Goal: Task Accomplishment & Management: Manage account settings

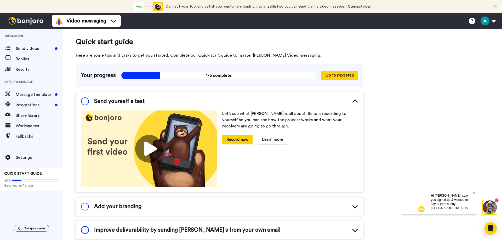
click at [495, 6] on icon at bounding box center [494, 6] width 3 height 5
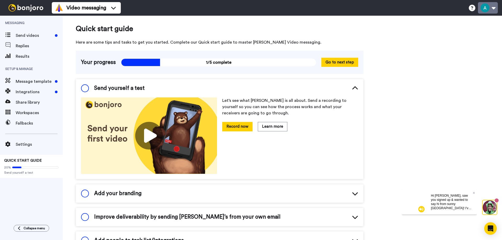
click at [493, 9] on button at bounding box center [488, 7] width 20 height 11
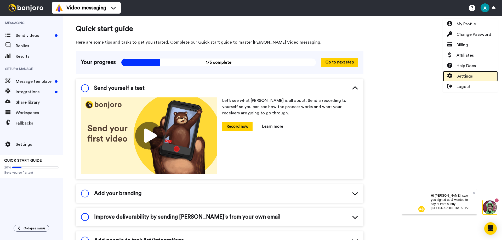
click at [470, 75] on span "Settings" at bounding box center [464, 76] width 16 height 6
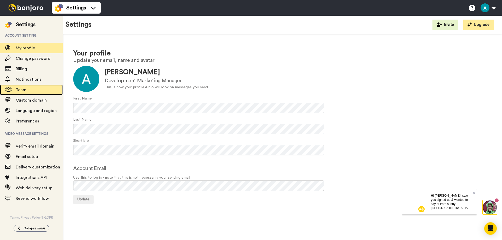
click at [33, 91] on span "Team" at bounding box center [39, 90] width 47 height 6
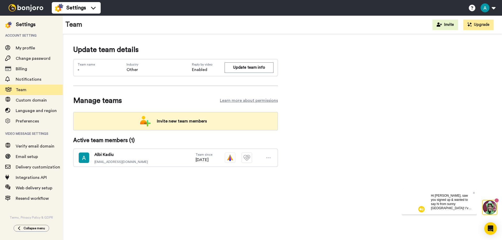
click at [164, 124] on span "Invite new team members" at bounding box center [182, 121] width 58 height 10
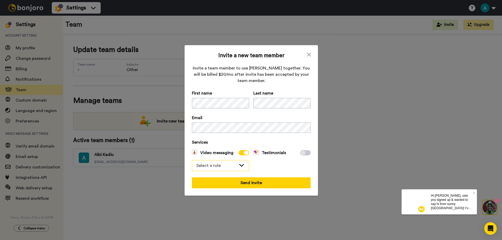
click at [239, 167] on icon at bounding box center [241, 165] width 6 height 5
click at [231, 176] on li "Admin" at bounding box center [220, 177] width 57 height 8
click at [241, 164] on icon at bounding box center [241, 165] width 5 height 3
click at [241, 164] on icon at bounding box center [241, 165] width 6 height 5
click at [244, 169] on div "Admin" at bounding box center [220, 165] width 57 height 10
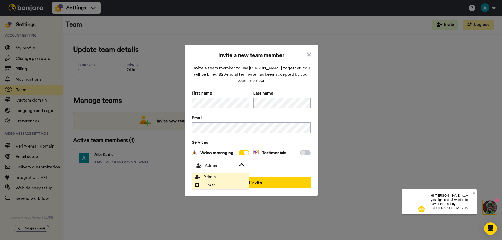
click at [240, 186] on li "Filmer" at bounding box center [220, 185] width 57 height 8
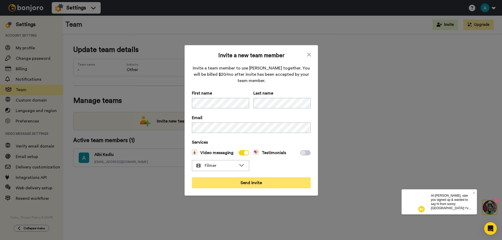
click at [240, 185] on button "Send invite" at bounding box center [251, 182] width 119 height 11
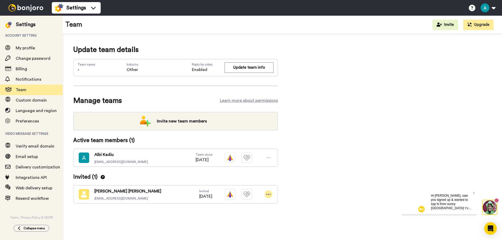
click at [271, 193] on div at bounding box center [268, 194] width 8 height 8
click at [303, 176] on div "Update team details Team name - Industry Other Reply by video Enabled Update te…" at bounding box center [282, 132] width 418 height 176
click at [266, 193] on icon at bounding box center [268, 194] width 5 height 5
click at [262, 202] on li "Edit user" at bounding box center [245, 204] width 53 height 8
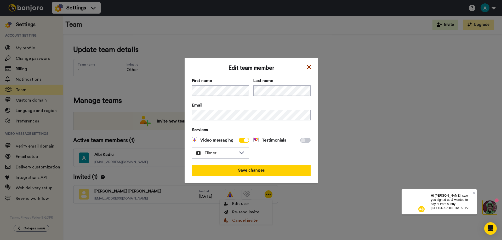
click at [309, 67] on icon at bounding box center [308, 67] width 5 height 6
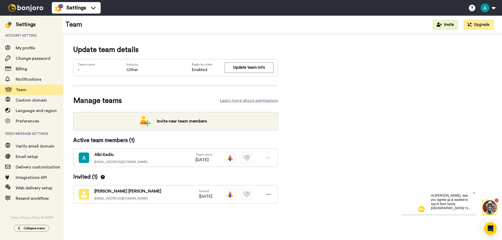
click at [473, 192] on icon at bounding box center [473, 193] width 2 height 2
click at [490, 205] on img at bounding box center [489, 207] width 14 height 14
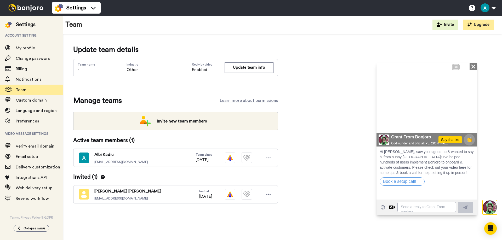
drag, startPoint x: 474, startPoint y: 69, endPoint x: 851, endPoint y: 129, distance: 381.1
click at [474, 69] on icon "Close" at bounding box center [472, 66] width 5 height 6
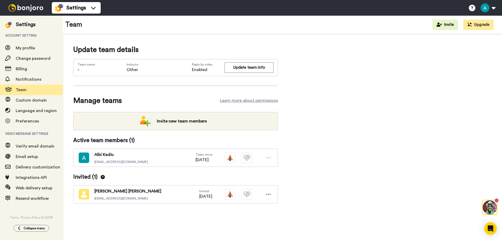
click at [389, 149] on div "Update team details Team name - Industry Other Reply by video Enabled Update te…" at bounding box center [282, 132] width 418 height 176
click at [270, 193] on icon at bounding box center [268, 194] width 5 height 5
click at [250, 206] on li "Edit user" at bounding box center [245, 204] width 53 height 8
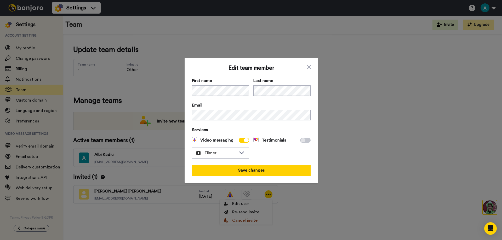
click at [307, 64] on icon at bounding box center [308, 67] width 5 height 6
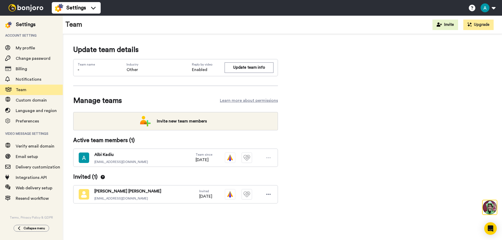
click at [18, 7] on img at bounding box center [25, 7] width 39 height 7
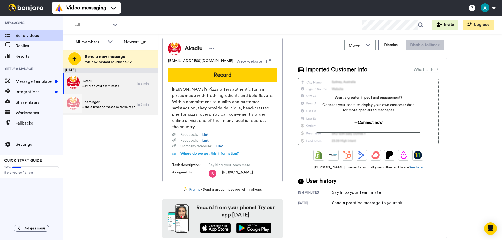
click at [107, 109] on div "Bheminger Send a practice message to yourself" at bounding box center [108, 105] width 52 height 10
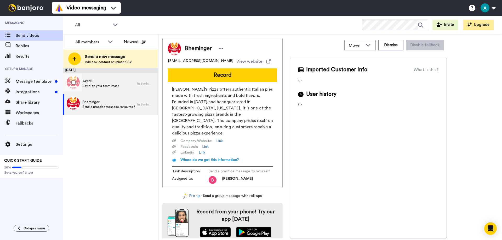
click at [111, 89] on div "Akadiu Say hi to your team mate" at bounding box center [100, 83] width 74 height 21
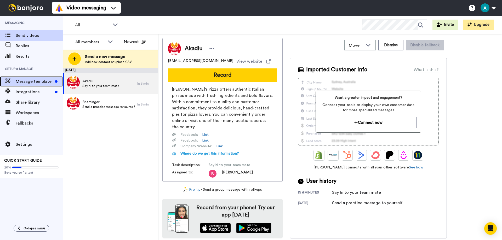
click at [47, 84] on span "Message template" at bounding box center [34, 81] width 37 height 6
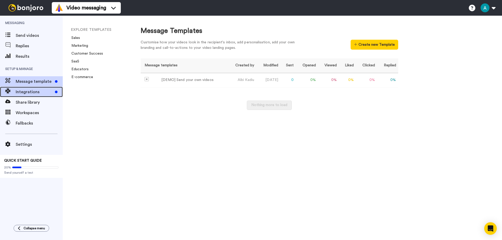
click at [42, 92] on span "Integrations" at bounding box center [34, 92] width 37 height 6
click at [23, 13] on div at bounding box center [26, 8] width 52 height 16
click at [24, 8] on img at bounding box center [25, 7] width 39 height 7
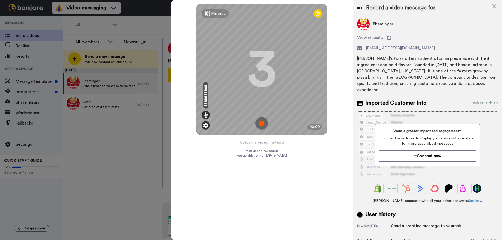
click at [205, 124] on img at bounding box center [205, 125] width 5 height 5
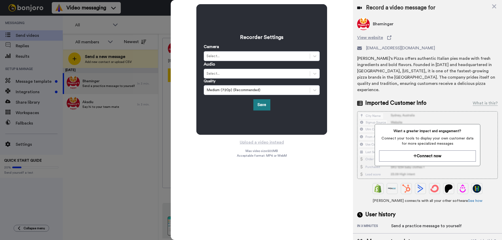
click at [267, 104] on button "Save" at bounding box center [261, 104] width 17 height 11
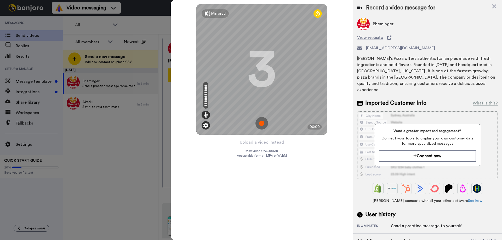
click at [205, 125] on img at bounding box center [205, 125] width 5 height 5
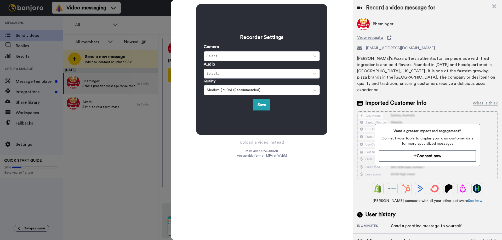
click at [220, 90] on div "Medium (720p) (Recommended)" at bounding box center [256, 90] width 101 height 5
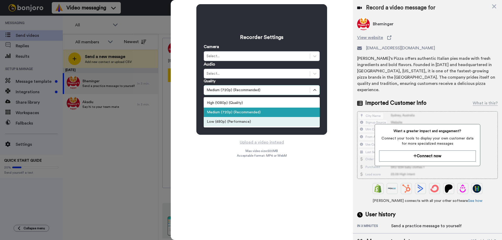
click at [215, 161] on div "Recorder Settings Camera Select... Audio Select... Quality option Low (480p) (P…" at bounding box center [262, 120] width 182 height 240
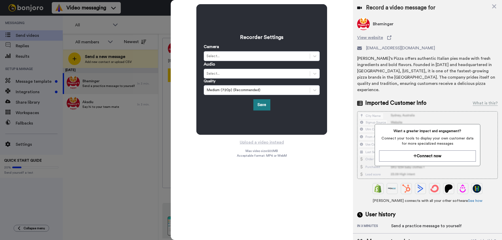
click at [261, 103] on button "Save" at bounding box center [261, 104] width 17 height 11
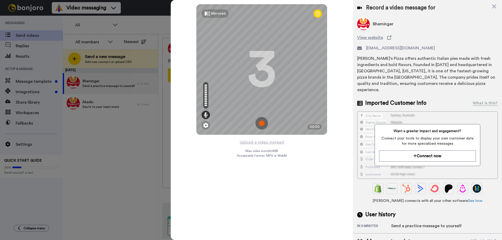
click at [316, 15] on icon at bounding box center [317, 13] width 4 height 5
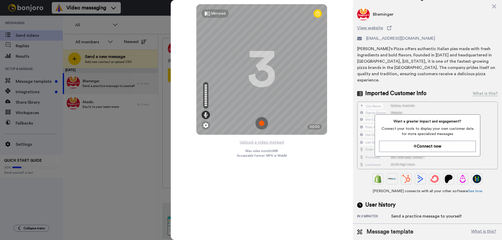
scroll to position [18, 0]
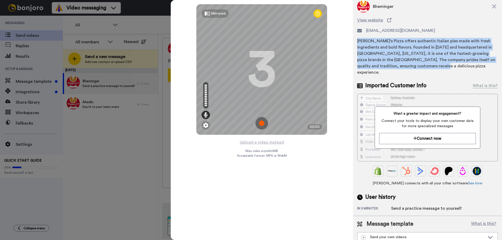
drag, startPoint x: 431, startPoint y: 67, endPoint x: 356, endPoint y: 38, distance: 80.4
click at [356, 38] on div "Record a video message for Bheminger View website bheminger@marcos.com Marco's …" at bounding box center [427, 98] width 149 height 233
click at [362, 43] on div "[PERSON_NAME]'s Pizza offers authentic Italian pies made with fresh ingredients…" at bounding box center [427, 57] width 141 height 38
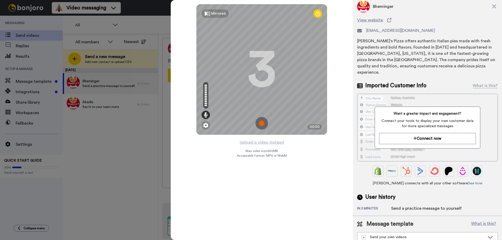
click at [259, 123] on img at bounding box center [261, 123] width 13 height 13
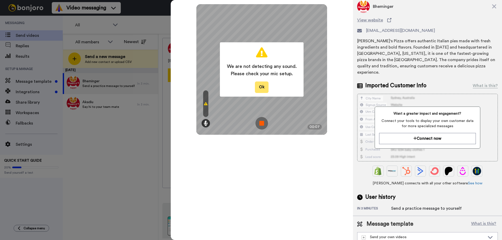
click at [263, 86] on button "Ok" at bounding box center [262, 87] width 14 height 11
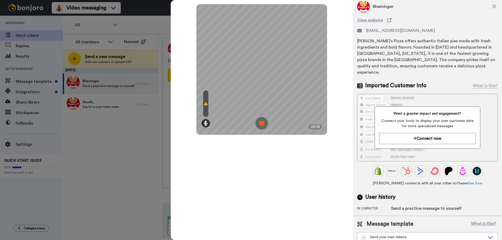
click at [263, 124] on img at bounding box center [261, 123] width 13 height 13
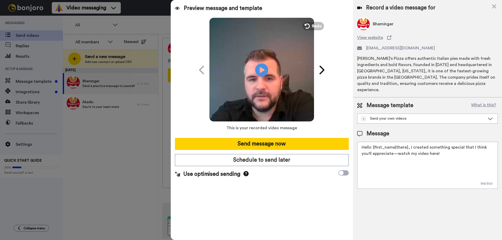
scroll to position [0, 0]
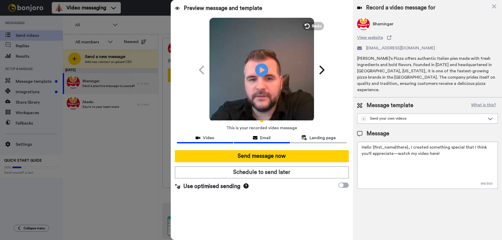
click at [276, 137] on div "Email" at bounding box center [262, 138] width 56 height 6
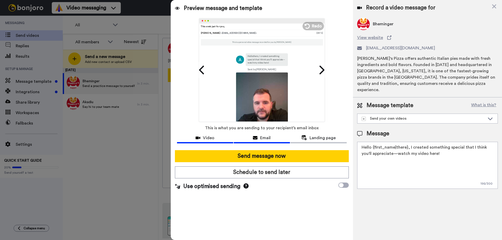
click at [199, 138] on icon at bounding box center [197, 138] width 5 height 4
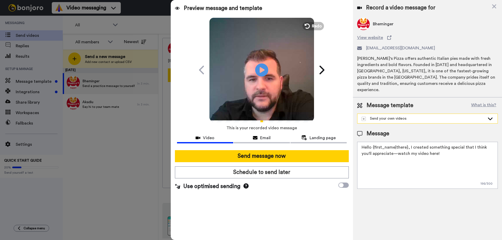
click at [422, 116] on div "Send your own videos" at bounding box center [422, 118] width 123 height 5
click at [233, 187] on span "Use optimised sending" at bounding box center [211, 187] width 57 height 8
click at [343, 185] on span at bounding box center [343, 185] width 10 height 5
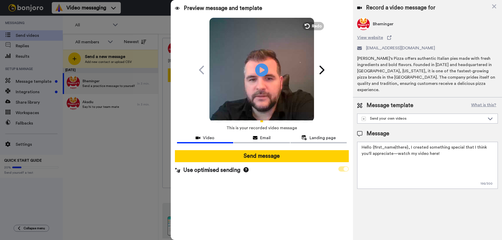
click at [346, 169] on icon at bounding box center [345, 169] width 5 height 4
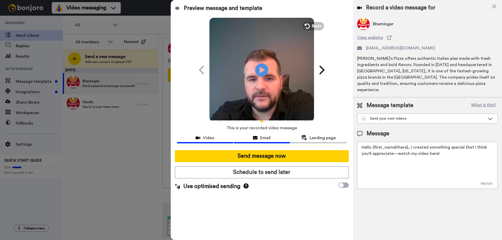
click at [267, 136] on span "Email" at bounding box center [265, 138] width 10 height 6
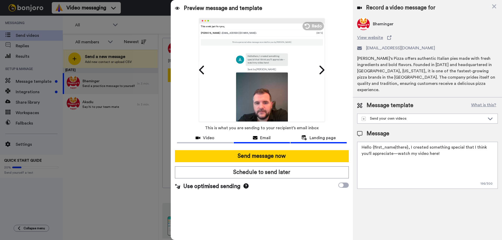
click at [327, 138] on span "Landing page" at bounding box center [322, 138] width 26 height 6
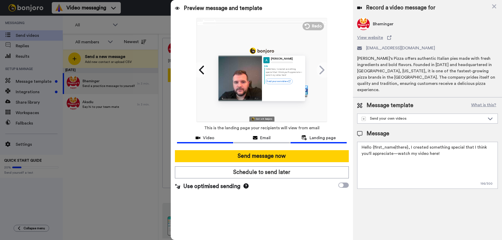
click at [201, 139] on div "Video" at bounding box center [205, 138] width 56 height 6
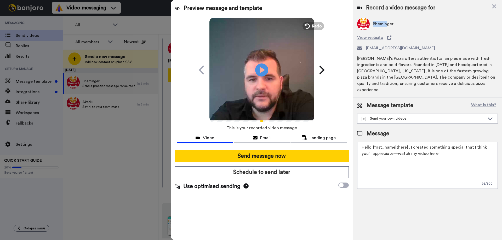
drag, startPoint x: 371, startPoint y: 25, endPoint x: 387, endPoint y: 25, distance: 15.7
click at [387, 25] on div "Bheminger" at bounding box center [427, 24] width 141 height 13
click at [412, 29] on div "Bheminger" at bounding box center [427, 24] width 141 height 13
click at [496, 7] on icon at bounding box center [493, 6] width 5 height 7
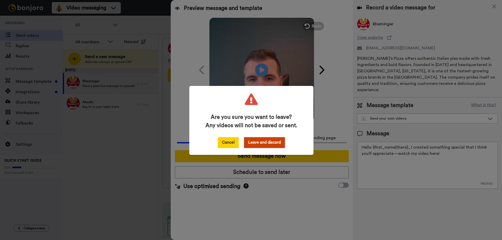
click at [223, 142] on button "Cancel" at bounding box center [228, 142] width 21 height 11
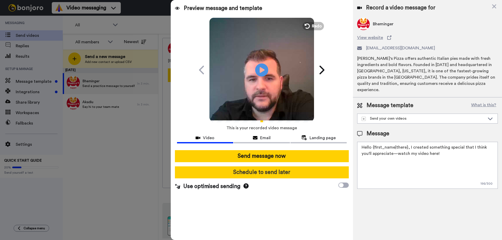
click at [252, 172] on button "Schedule to send later" at bounding box center [262, 172] width 174 height 12
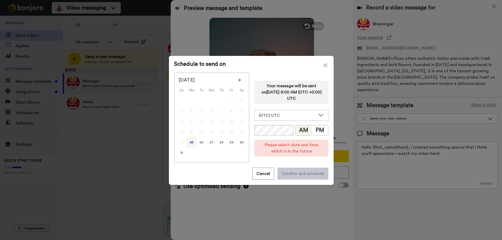
click at [326, 62] on span "Schedule to send on" at bounding box center [251, 64] width 154 height 6
click at [323, 67] on icon at bounding box center [325, 65] width 4 height 6
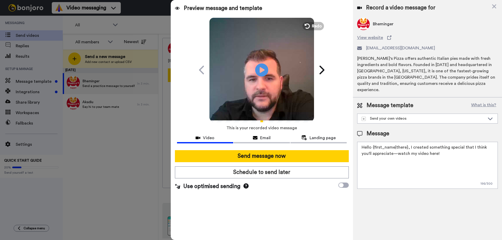
click at [437, 117] on div "Schedule to send on August 2025 Su Mo Tu We Th Fr Sa 1 2 3 4 5 6 7 8 9 10 11 12…" at bounding box center [251, 120] width 502 height 240
click at [436, 116] on div "Send your own videos" at bounding box center [422, 118] width 123 height 5
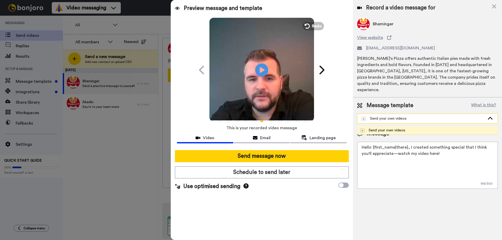
click at [436, 116] on div "Send your own videos" at bounding box center [422, 118] width 123 height 5
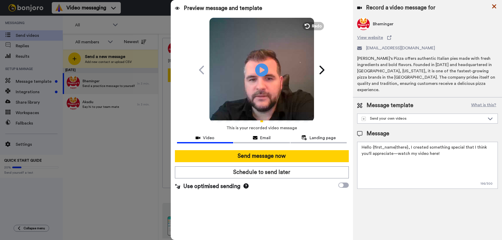
click at [492, 7] on icon at bounding box center [493, 6] width 5 height 7
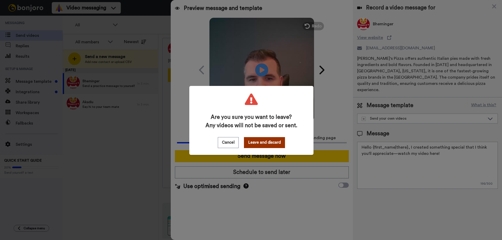
click at [271, 147] on button "Leave and discard" at bounding box center [264, 142] width 41 height 11
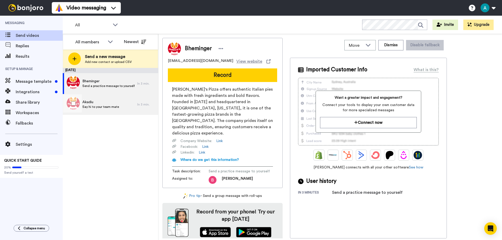
click at [104, 105] on span "Say hi to your team mate" at bounding box center [100, 107] width 37 height 4
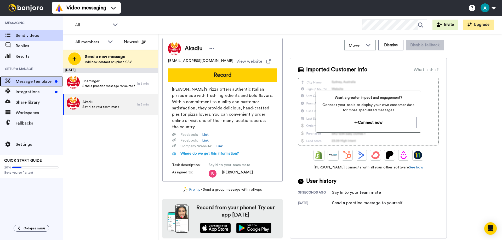
click at [34, 85] on div "Message template" at bounding box center [31, 81] width 63 height 10
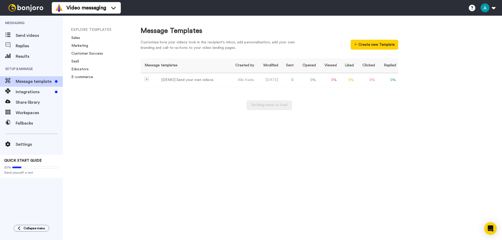
click at [78, 35] on ul "EXPLORE TEMPLATES Sales Marketing Customer Success SaaS Educators E-commerce" at bounding box center [106, 53] width 71 height 53
click at [78, 39] on link "Sales" at bounding box center [74, 38] width 12 height 4
click at [53, 90] on div "Integrations" at bounding box center [39, 92] width 47 height 6
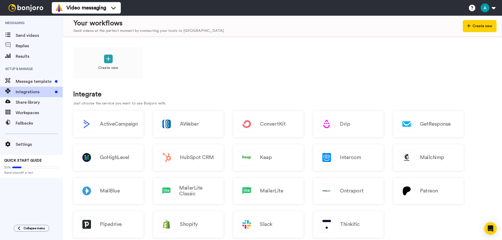
click at [27, 5] on img at bounding box center [25, 7] width 39 height 7
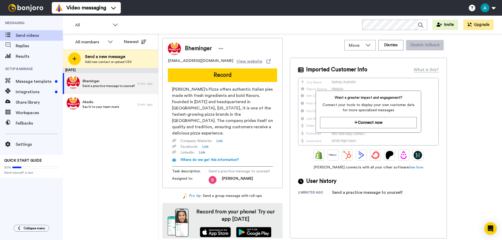
click at [97, 104] on span "Akadiu" at bounding box center [100, 102] width 37 height 5
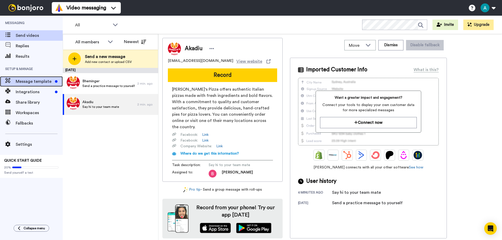
click at [47, 80] on span "Message template" at bounding box center [34, 81] width 37 height 6
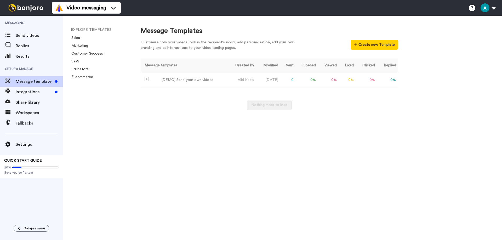
click at [383, 44] on button "Create new Template" at bounding box center [373, 45] width 47 height 10
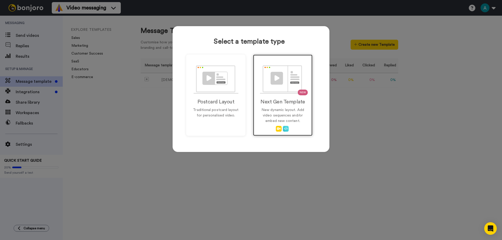
click at [263, 112] on p "New dynamic layout. Add video sequences and/or embed new content." at bounding box center [282, 115] width 48 height 16
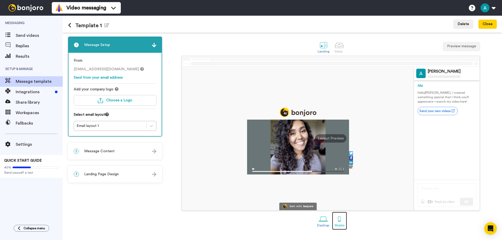
click at [344, 224] on div "Mobile" at bounding box center [339, 226] width 10 height 4
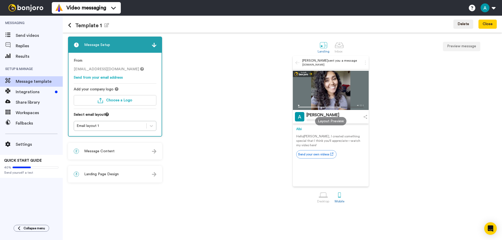
click at [22, 9] on img at bounding box center [25, 7] width 39 height 7
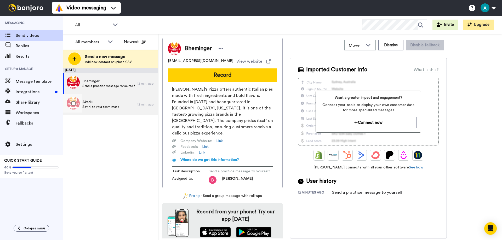
click at [119, 103] on div "Akadiu Say hi to your team mate" at bounding box center [100, 104] width 74 height 21
